Goal: Task Accomplishment & Management: Manage account settings

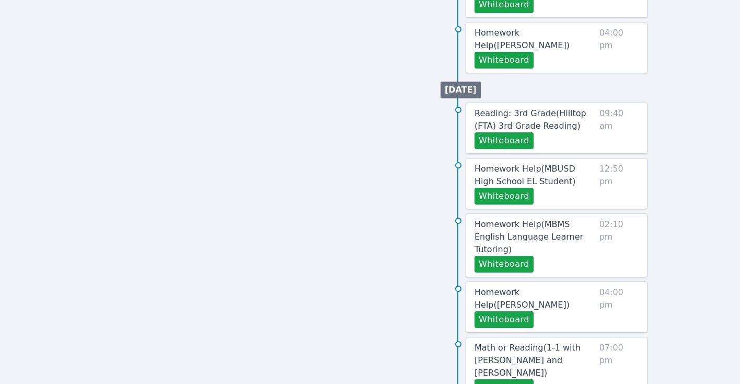
scroll to position [486, 0]
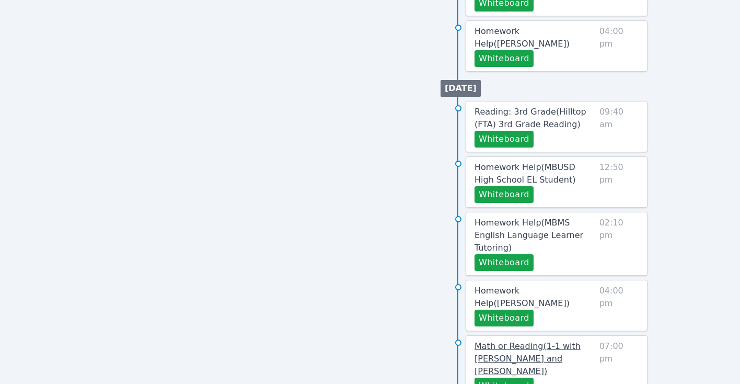
click at [520, 341] on span "Math or Reading ( 1-1 with [PERSON_NAME] and [PERSON_NAME] )" at bounding box center [528, 358] width 106 height 35
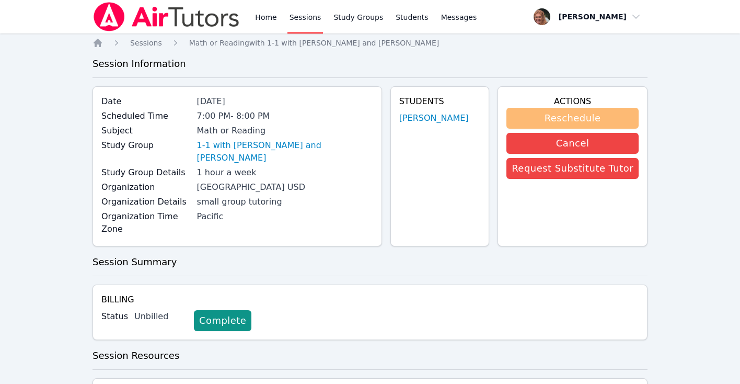
click at [576, 127] on button "Reschedule" at bounding box center [573, 118] width 132 height 21
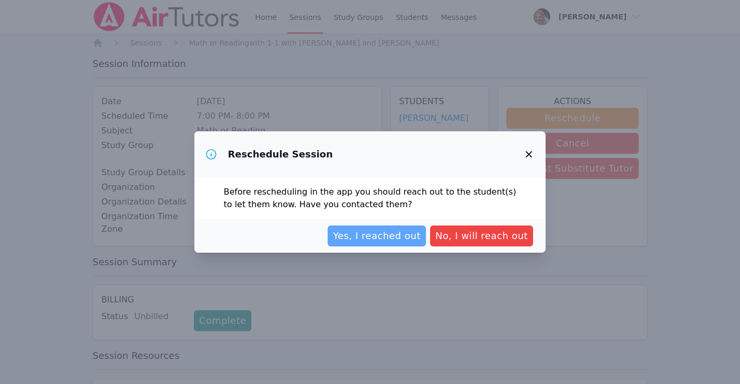
click at [399, 243] on span "Yes, I reached out" at bounding box center [377, 235] width 88 height 15
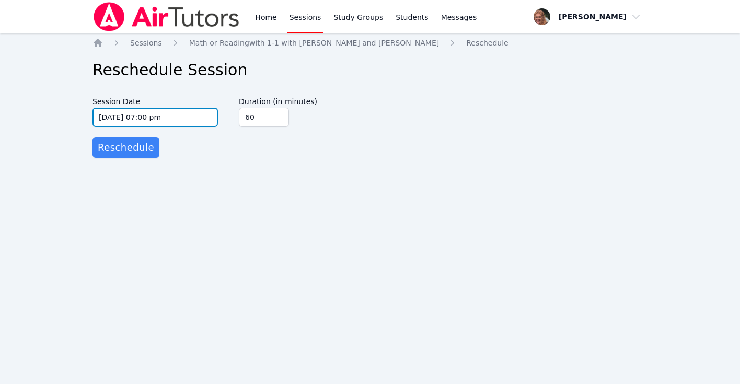
click at [180, 124] on input "[DATE] 07:00 pm" at bounding box center [155, 117] width 125 height 19
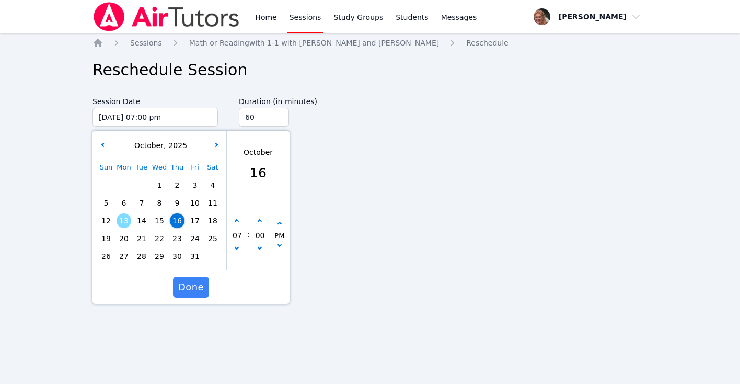
click at [142, 225] on span "14" at bounding box center [141, 220] width 15 height 15
type input "[DATE] 07:00 pm"
click at [190, 289] on span "Done" at bounding box center [191, 287] width 26 height 15
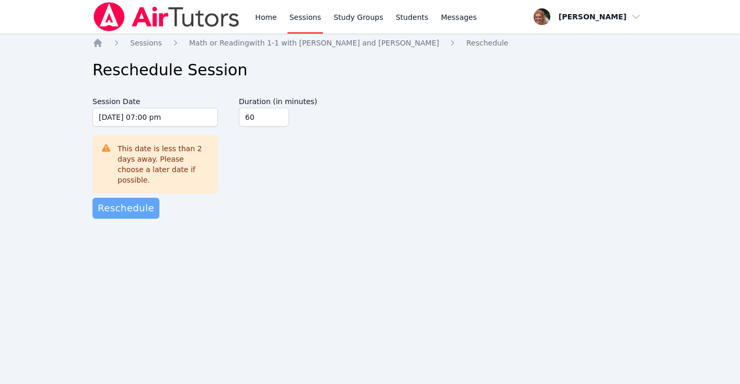
click at [141, 201] on span "Reschedule" at bounding box center [126, 208] width 56 height 15
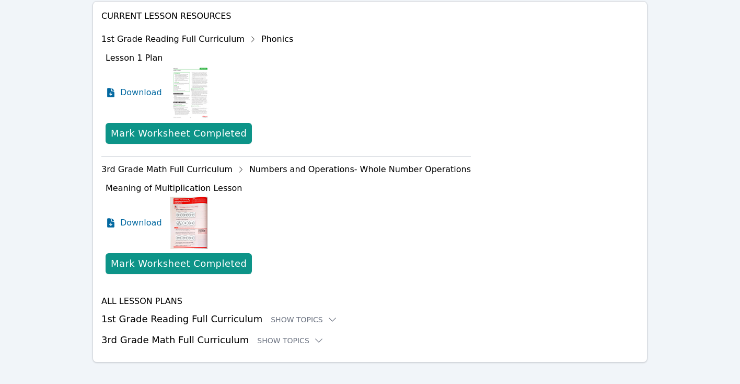
scroll to position [440, 0]
click at [305, 315] on div "Show Topics" at bounding box center [304, 320] width 67 height 10
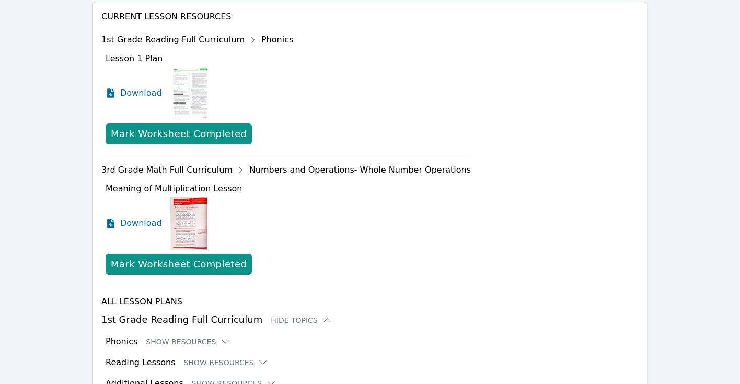
scroll to position [505, 0]
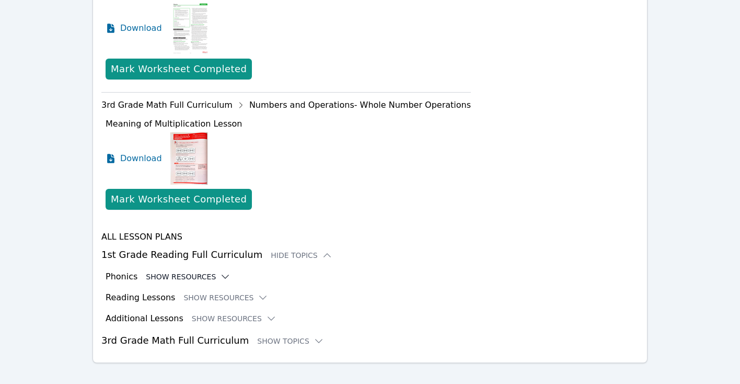
click at [220, 271] on icon at bounding box center [225, 276] width 10 height 10
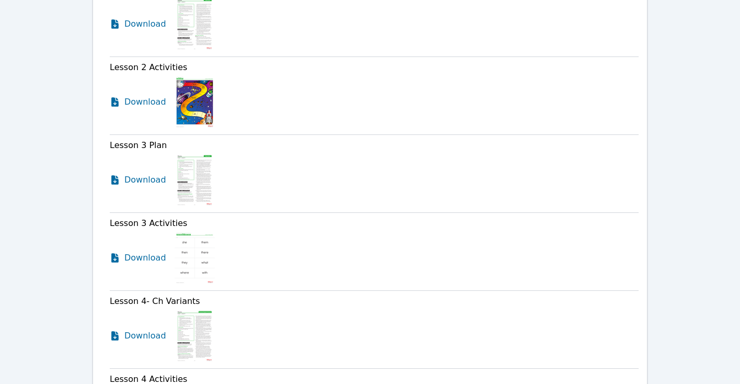
scroll to position [978, 0]
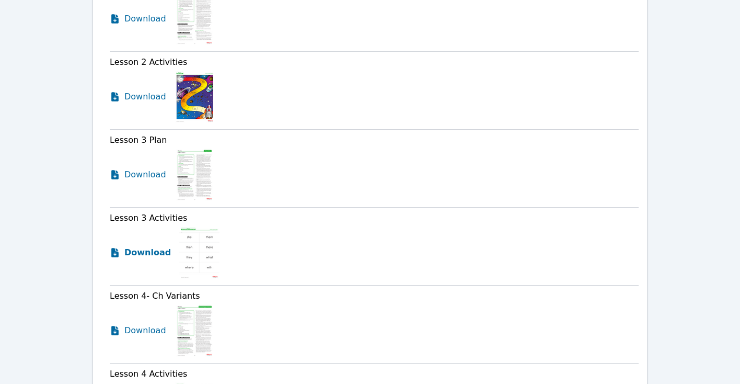
click at [115, 247] on icon at bounding box center [115, 252] width 10 height 10
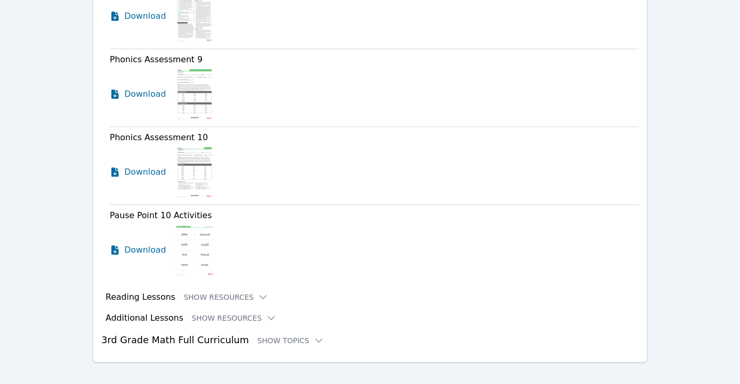
scroll to position [8903, 0]
click at [248, 292] on button "Show Resources" at bounding box center [226, 297] width 85 height 10
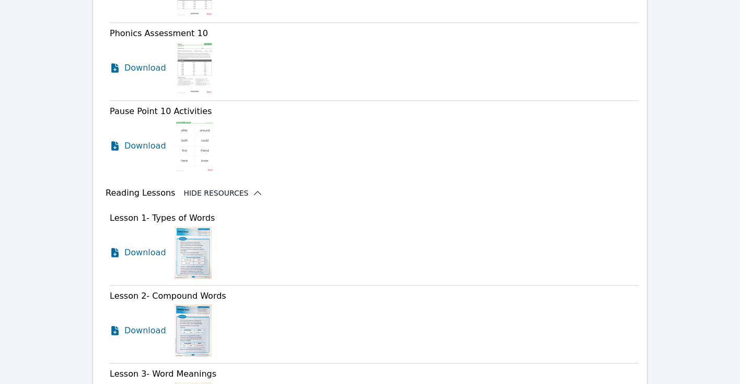
scroll to position [9010, 0]
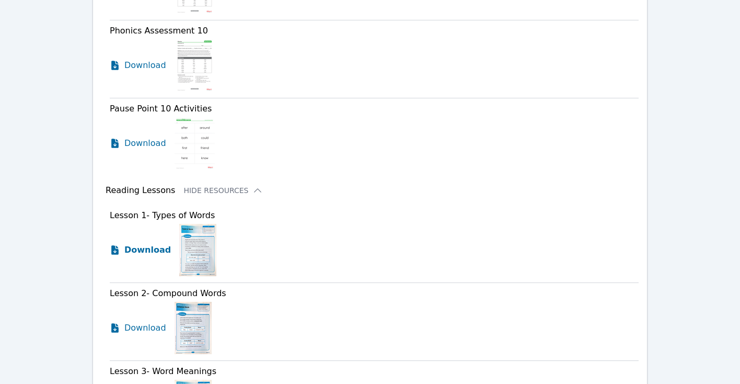
click at [139, 244] on span "Download" at bounding box center [147, 250] width 47 height 13
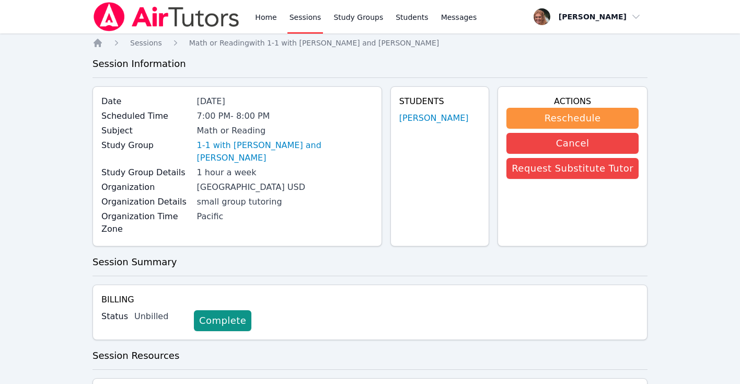
scroll to position [0, 0]
click at [99, 43] on icon "Breadcrumb" at bounding box center [98, 43] width 8 height 8
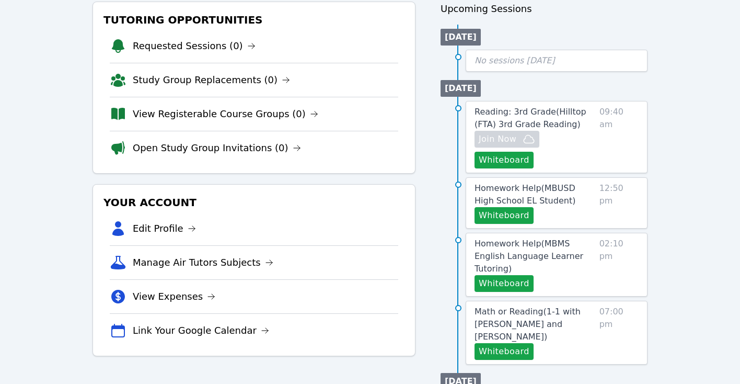
scroll to position [130, 0]
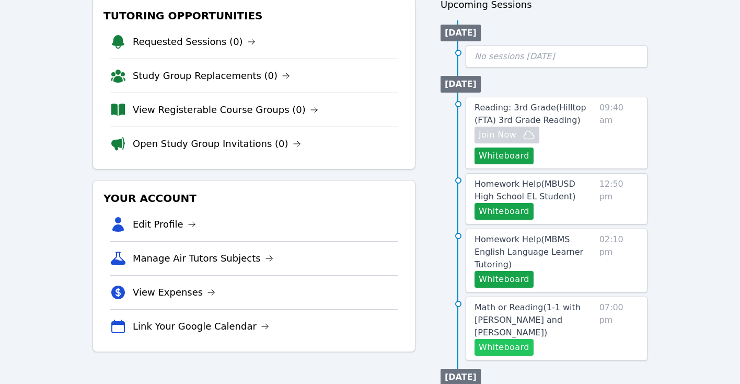
click at [516, 339] on button "Whiteboard" at bounding box center [504, 347] width 59 height 17
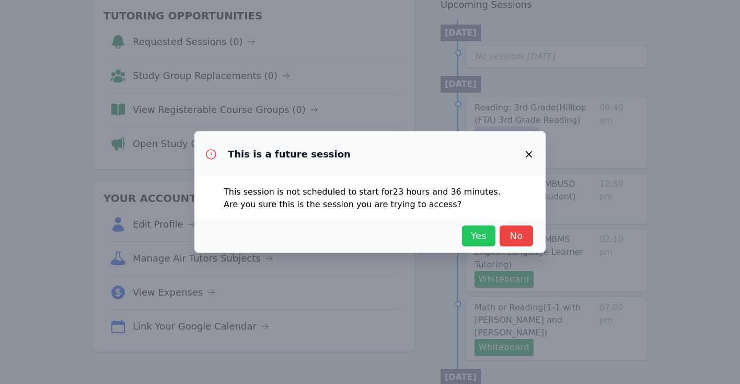
click at [486, 237] on span "Yes" at bounding box center [478, 235] width 23 height 15
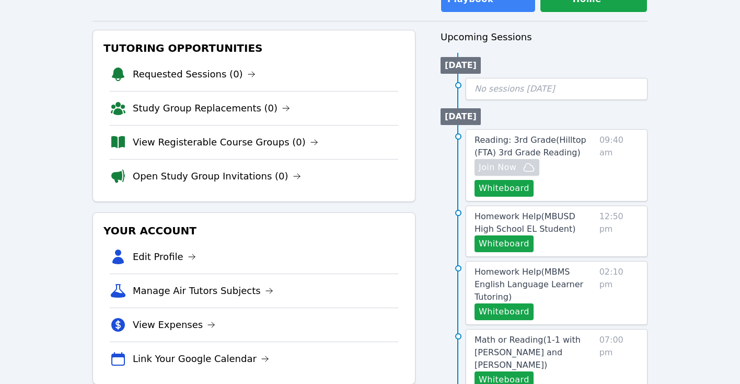
scroll to position [96, 0]
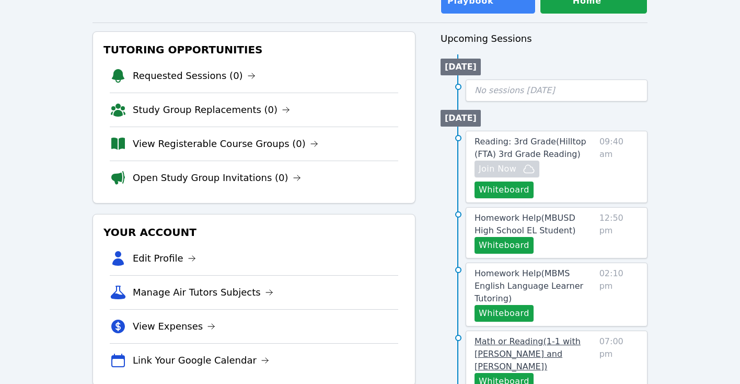
click at [516, 339] on span "Math or Reading ( 1-1 with [PERSON_NAME] and [PERSON_NAME] )" at bounding box center [528, 353] width 106 height 35
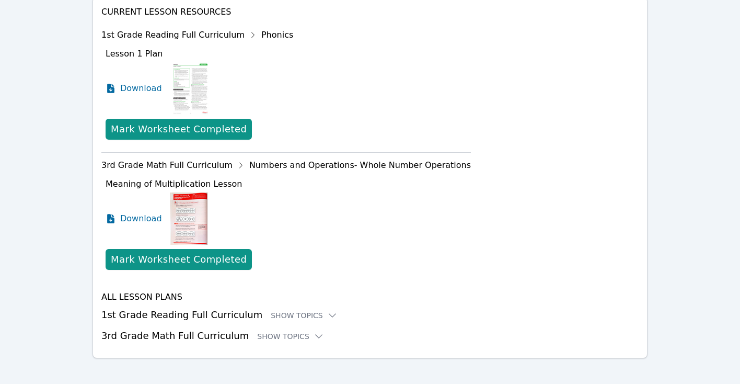
scroll to position [440, 0]
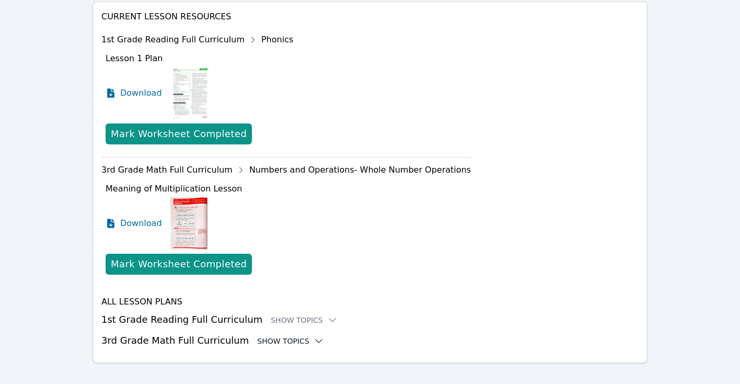
click at [261, 336] on div "Show Topics" at bounding box center [290, 341] width 67 height 10
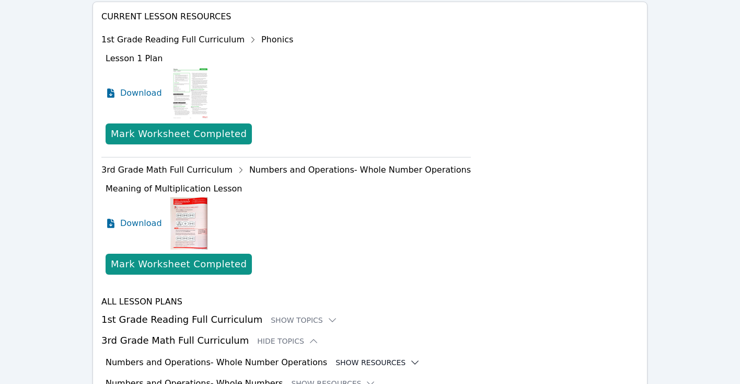
click at [352, 357] on button "Show Resources" at bounding box center [378, 362] width 85 height 10
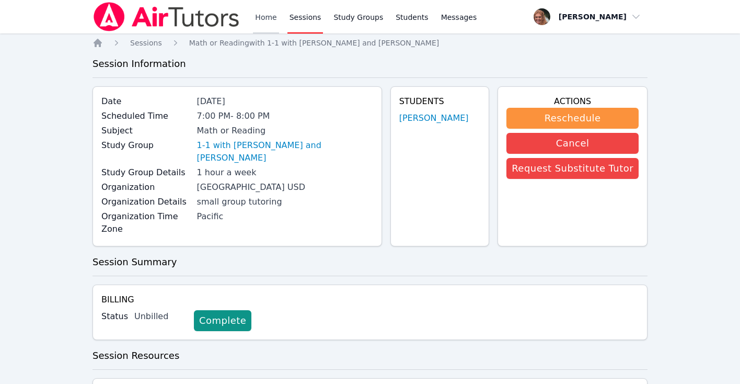
scroll to position [0, 0]
click at [263, 14] on link "Home" at bounding box center [266, 16] width 26 height 33
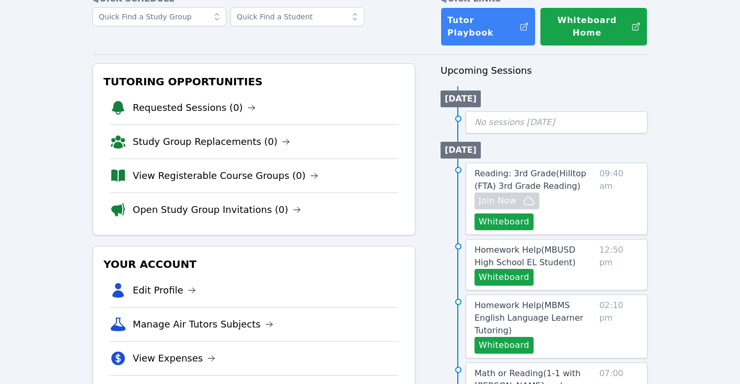
scroll to position [122, 0]
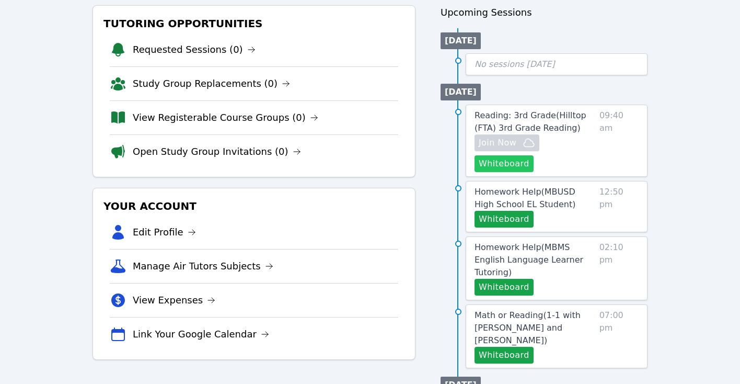
click at [513, 162] on button "Whiteboard" at bounding box center [504, 163] width 59 height 17
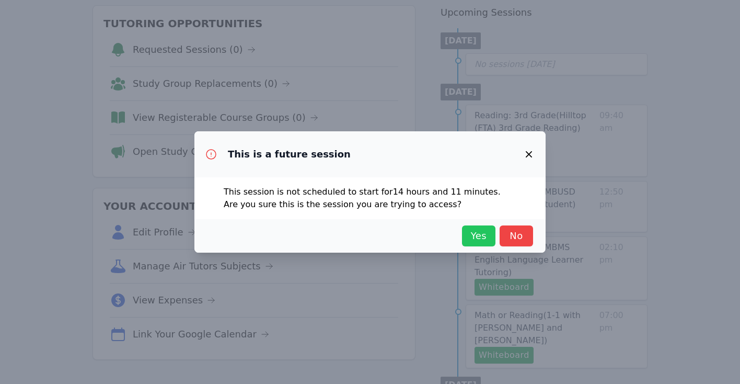
click at [478, 231] on span "Yes" at bounding box center [478, 235] width 23 height 15
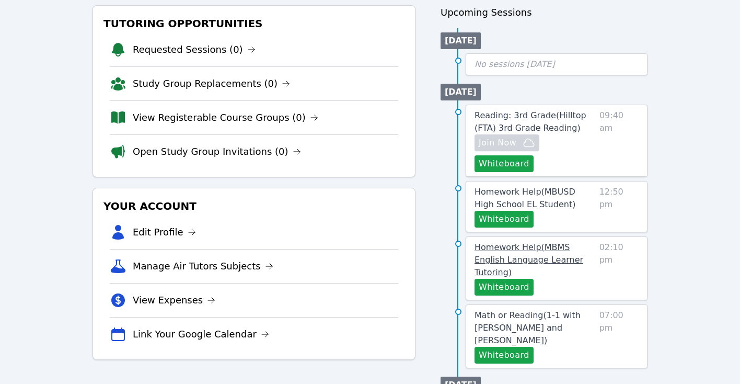
click at [518, 246] on span "Homework Help ( MBMS English Language Learner Tutoring )" at bounding box center [529, 259] width 109 height 35
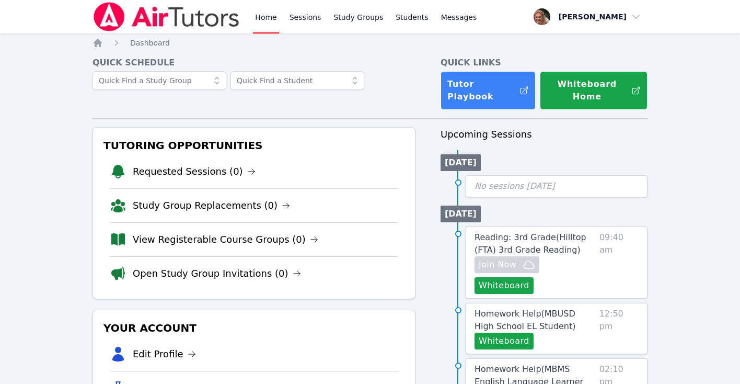
scroll to position [122, 0]
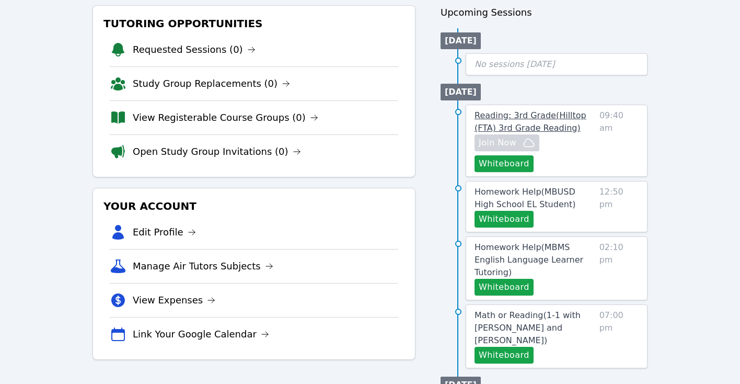
click at [541, 119] on span "Reading: 3rd Grade ( Hilltop (FTA) 3rd Grade Reading )" at bounding box center [531, 121] width 112 height 22
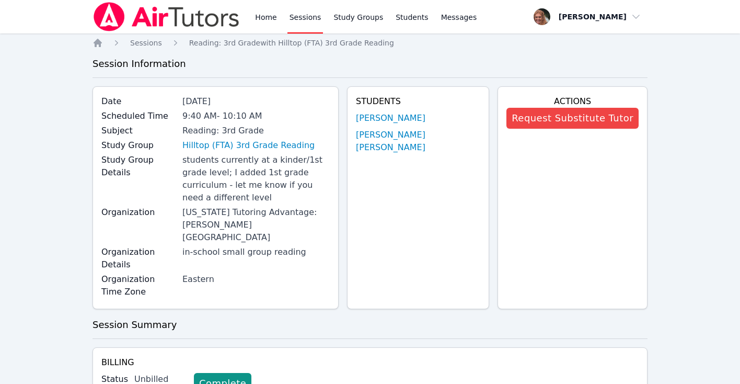
click at [541, 119] on button "Request Substitute Tutor" at bounding box center [573, 118] width 132 height 21
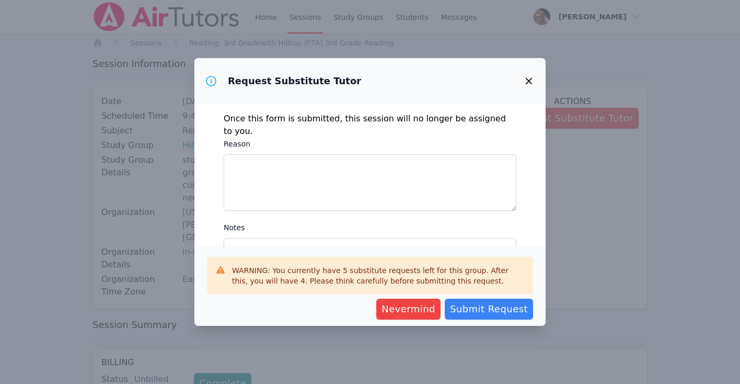
scroll to position [27, 0]
click at [532, 80] on icon "button" at bounding box center [529, 81] width 13 height 13
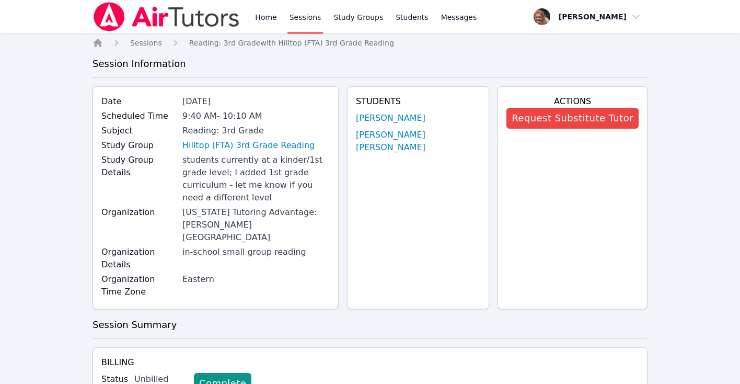
scroll to position [0, 0]
click at [224, 373] on link "Complete" at bounding box center [223, 383] width 58 height 21
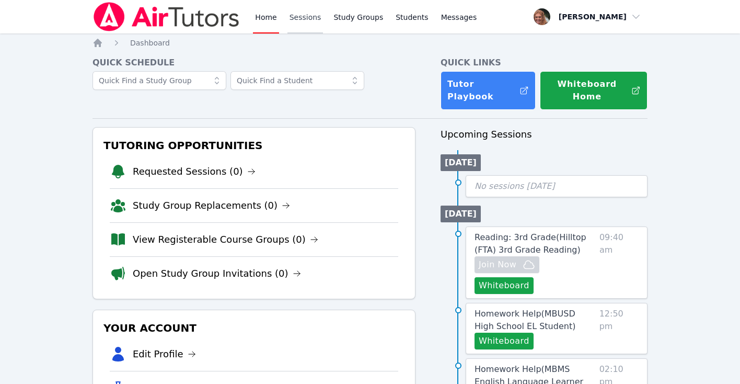
click at [305, 19] on link "Sessions" at bounding box center [306, 16] width 36 height 33
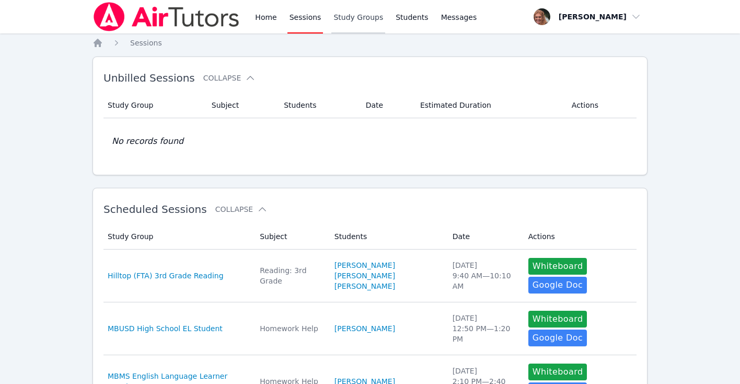
click at [357, 19] on link "Study Groups" at bounding box center [359, 16] width 54 height 33
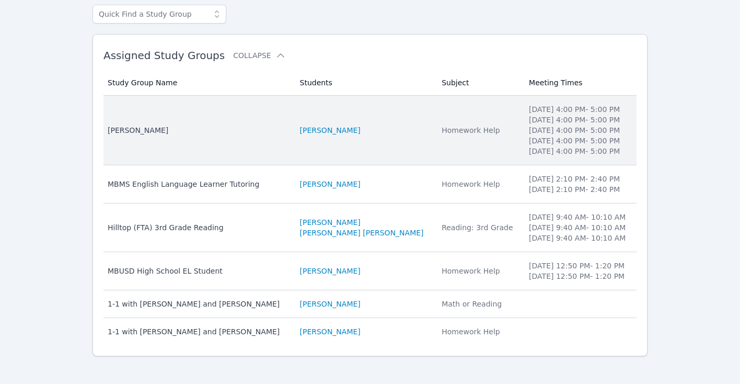
scroll to position [76, 0]
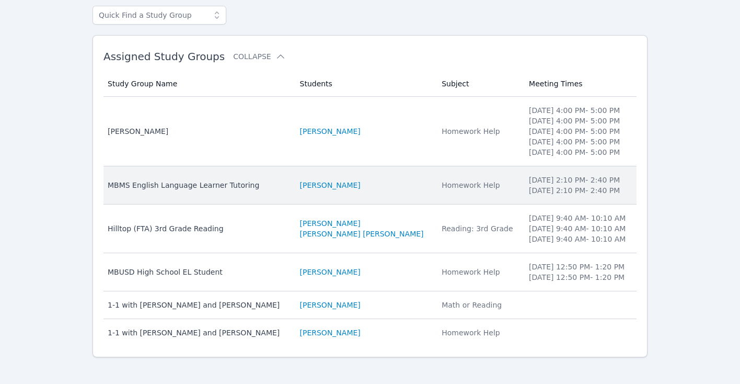
click at [269, 188] on div "MBMS English Language Learner Tutoring" at bounding box center [198, 185] width 180 height 10
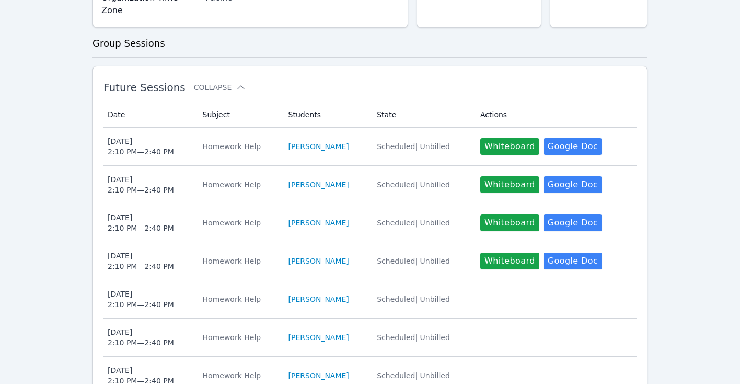
scroll to position [451, 0]
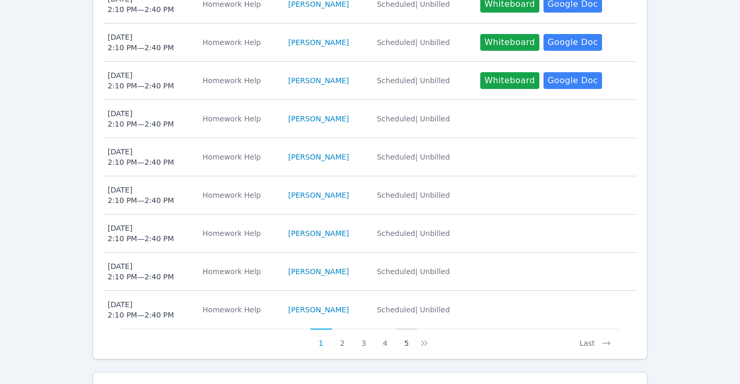
click at [407, 328] on button "5" at bounding box center [406, 338] width 21 height 20
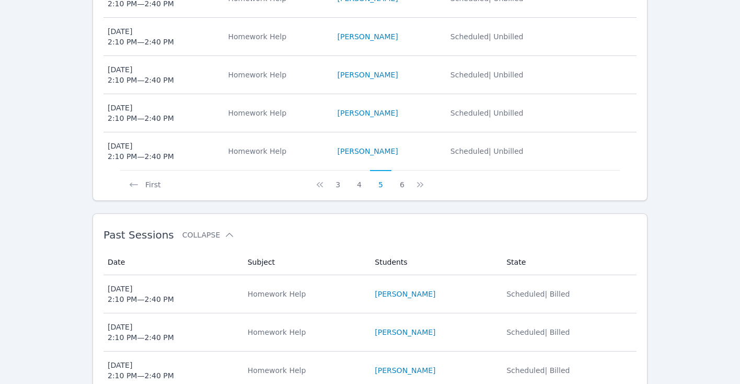
scroll to position [491, 0]
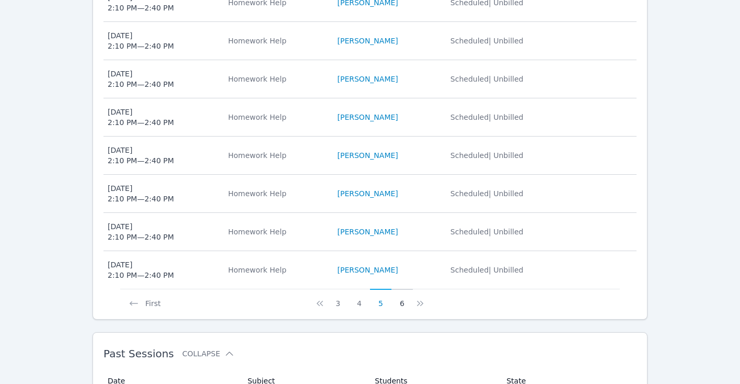
click at [403, 289] on button "6" at bounding box center [402, 299] width 21 height 20
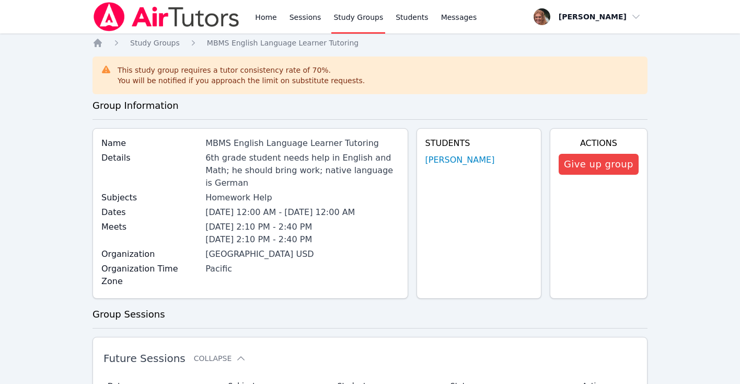
scroll to position [0, 0]
click at [265, 18] on link "Home" at bounding box center [266, 16] width 26 height 33
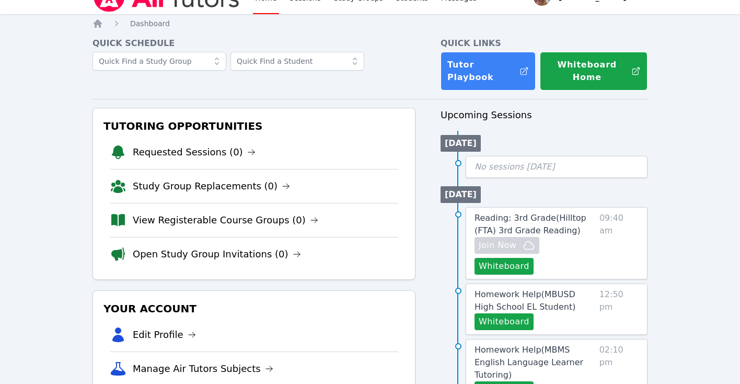
scroll to position [43, 0]
